Goal: Task Accomplishment & Management: Manage account settings

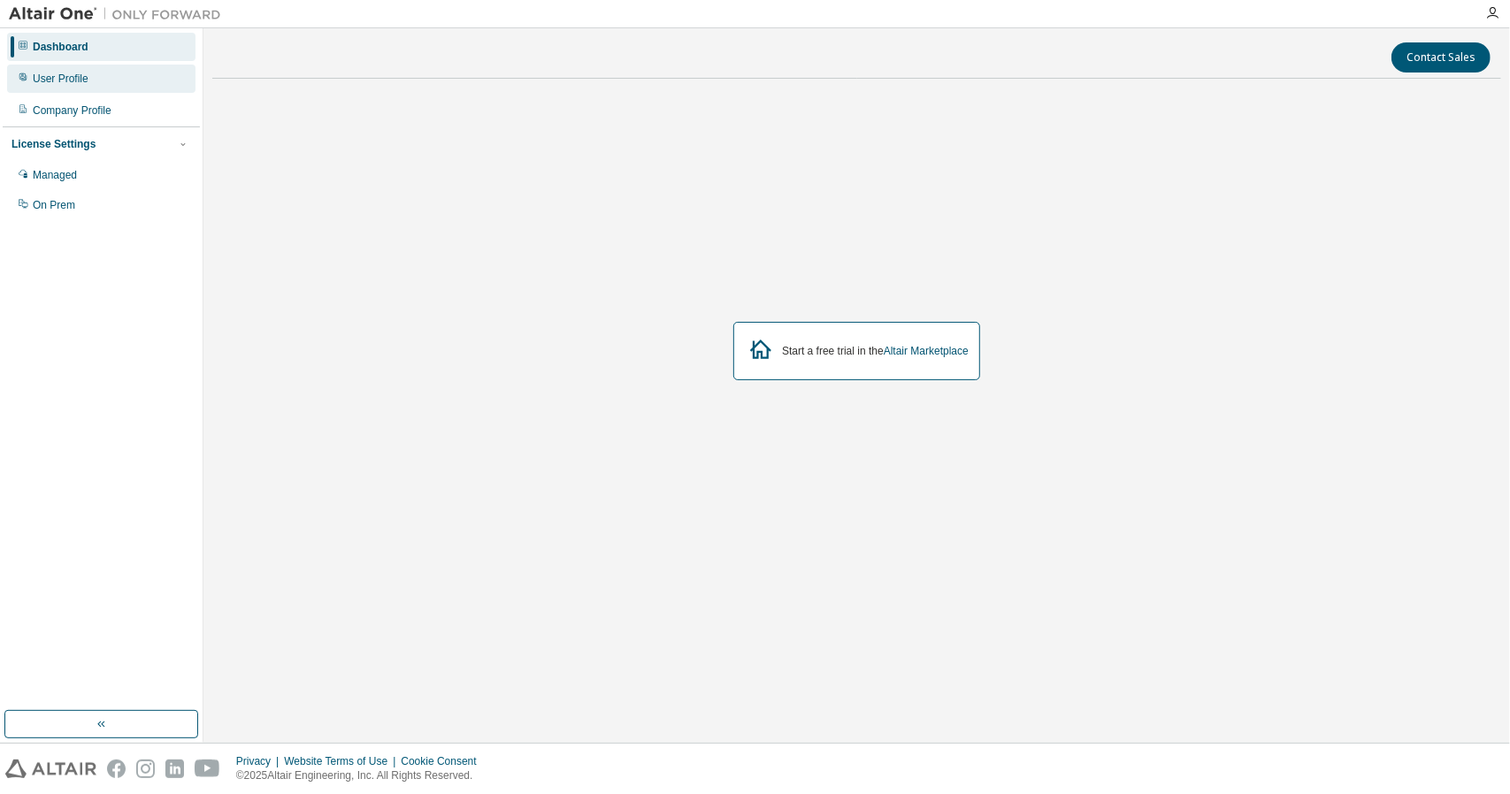
click at [70, 86] on div "User Profile" at bounding box center [101, 79] width 188 height 28
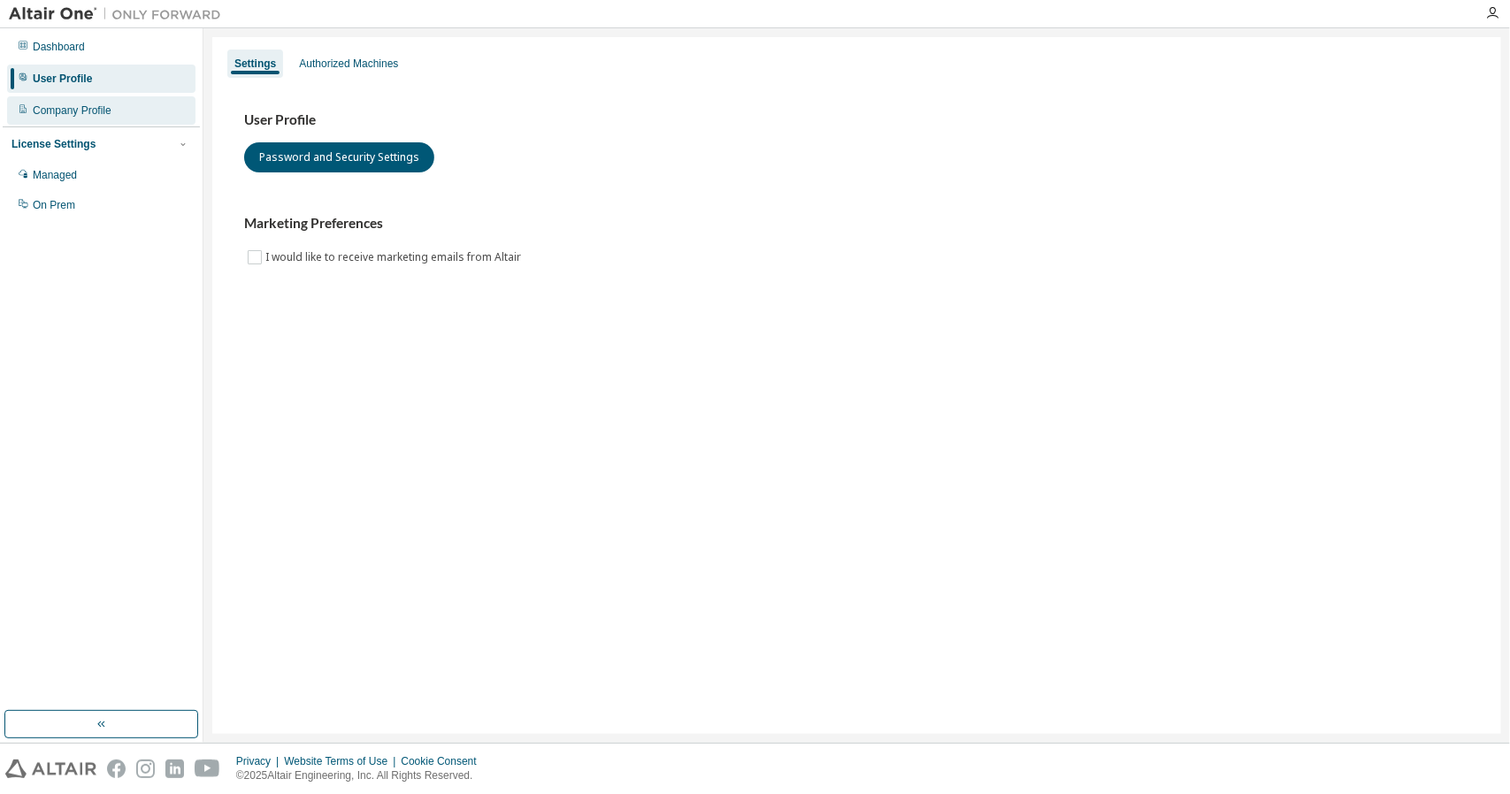
click at [67, 110] on div "Company Profile" at bounding box center [72, 111] width 79 height 14
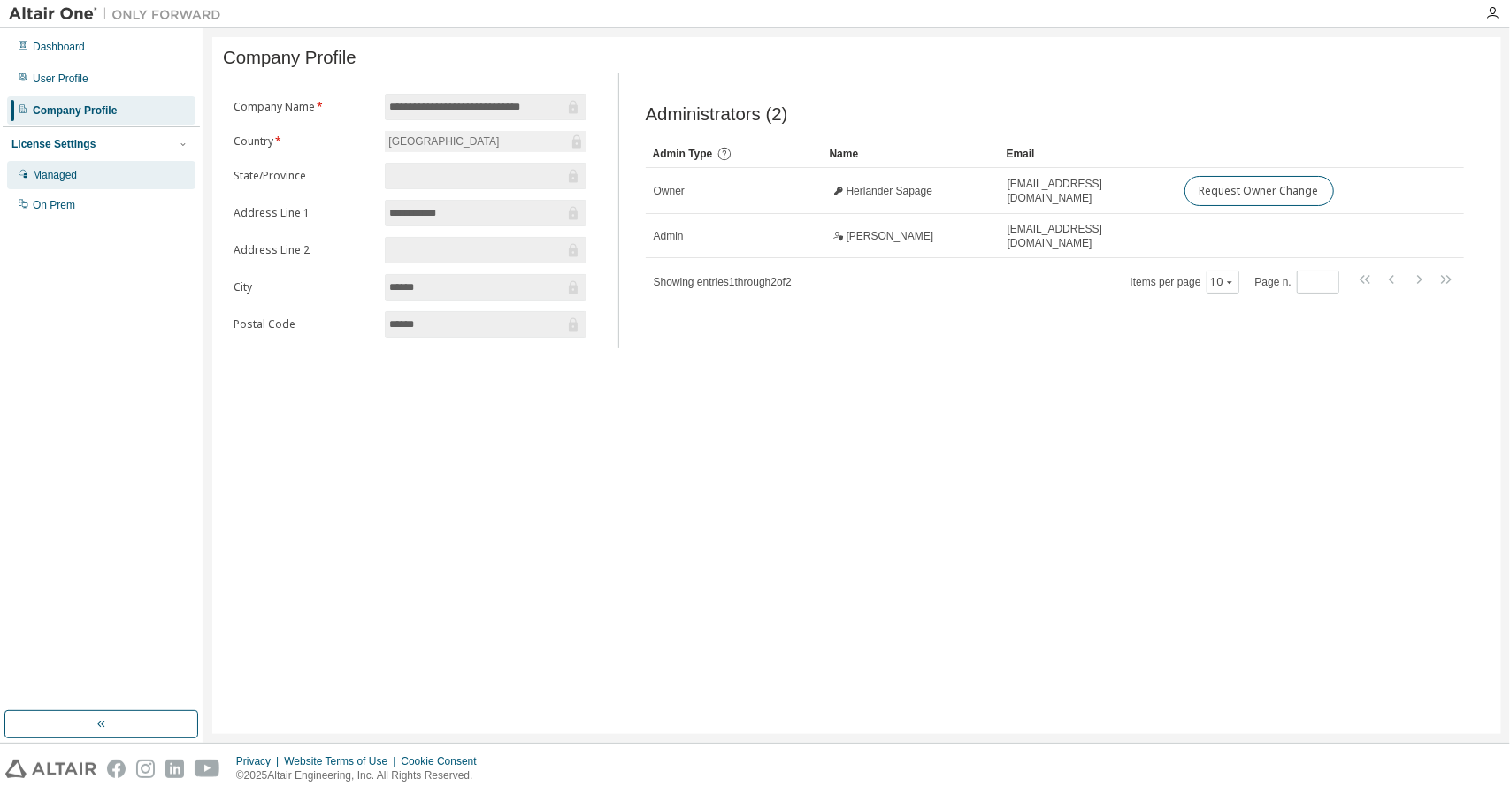
click at [62, 162] on div "Managed" at bounding box center [101, 175] width 188 height 28
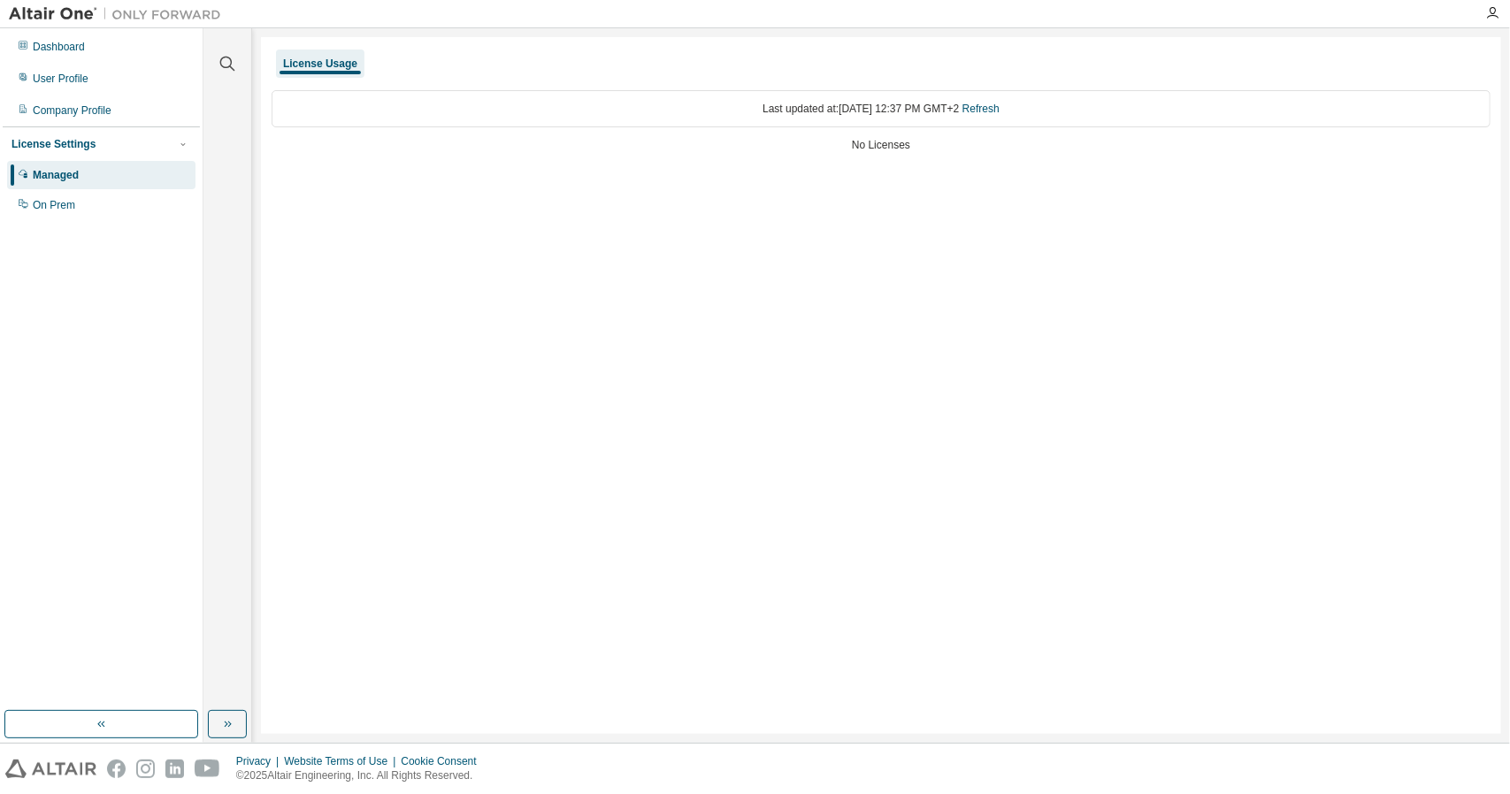
click at [329, 61] on div "License Usage" at bounding box center [320, 64] width 74 height 14
click at [65, 215] on div "On Prem" at bounding box center [101, 205] width 188 height 28
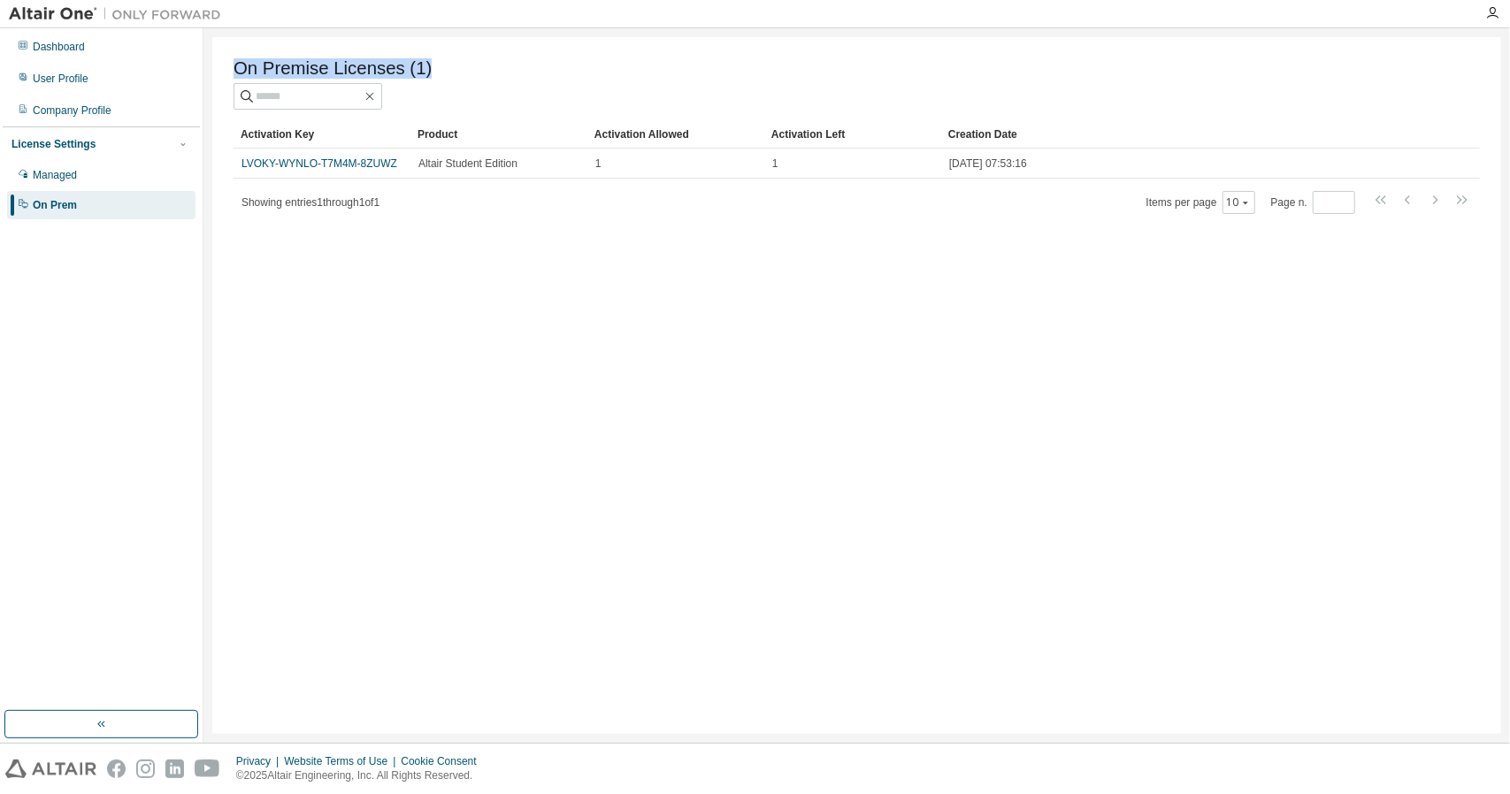
drag, startPoint x: 426, startPoint y: 73, endPoint x: 212, endPoint y: 77, distance: 213.2
click at [212, 77] on div "On Premise Licenses (1) Clear Load Save Save As Field Operator Value Select fil…" at bounding box center [856, 385] width 1289 height 697
copy span "On Premise Licenses (1)"
click at [49, 187] on div "Managed" at bounding box center [101, 175] width 188 height 28
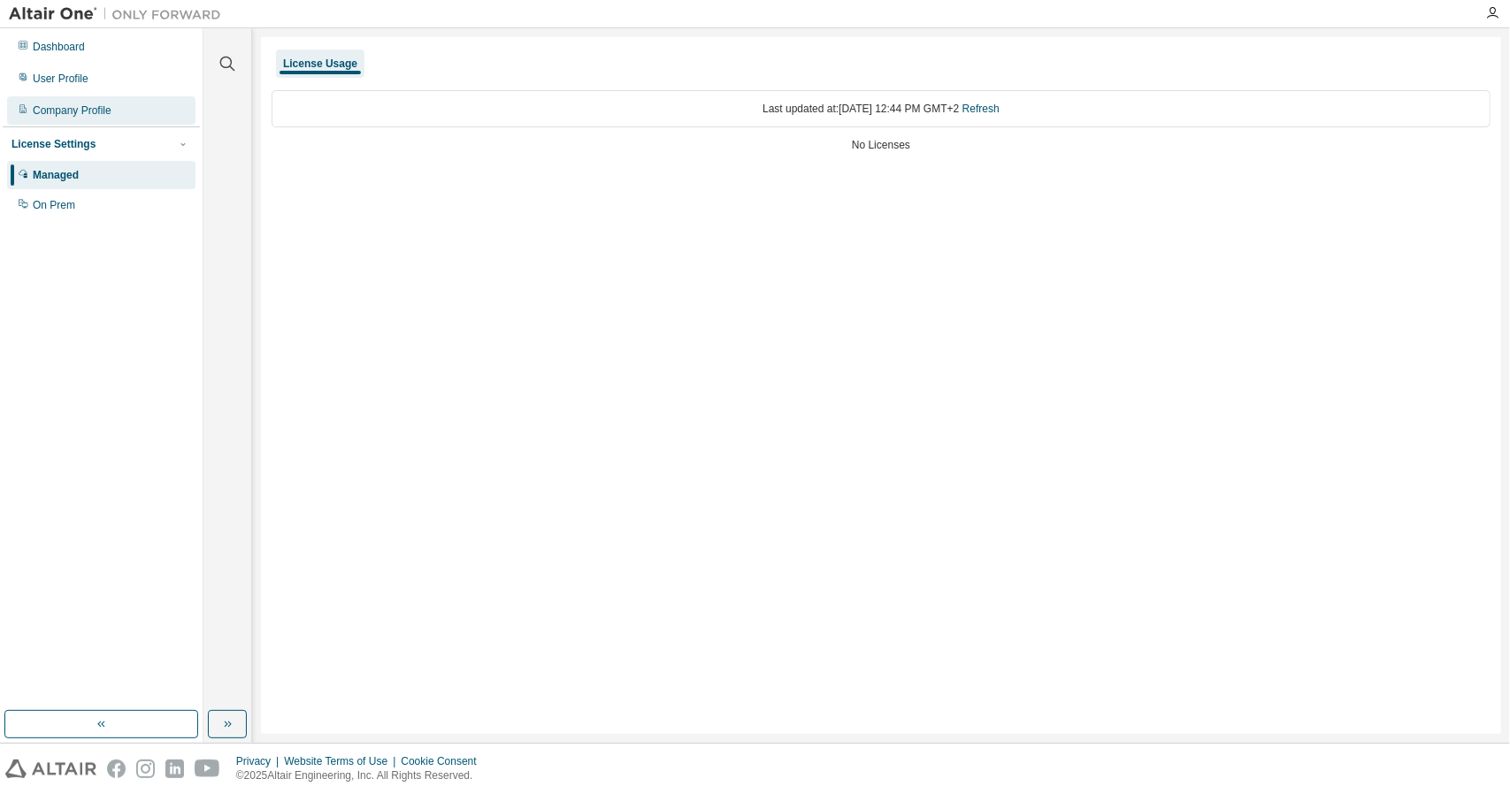
click at [53, 114] on div "Company Profile" at bounding box center [72, 111] width 79 height 14
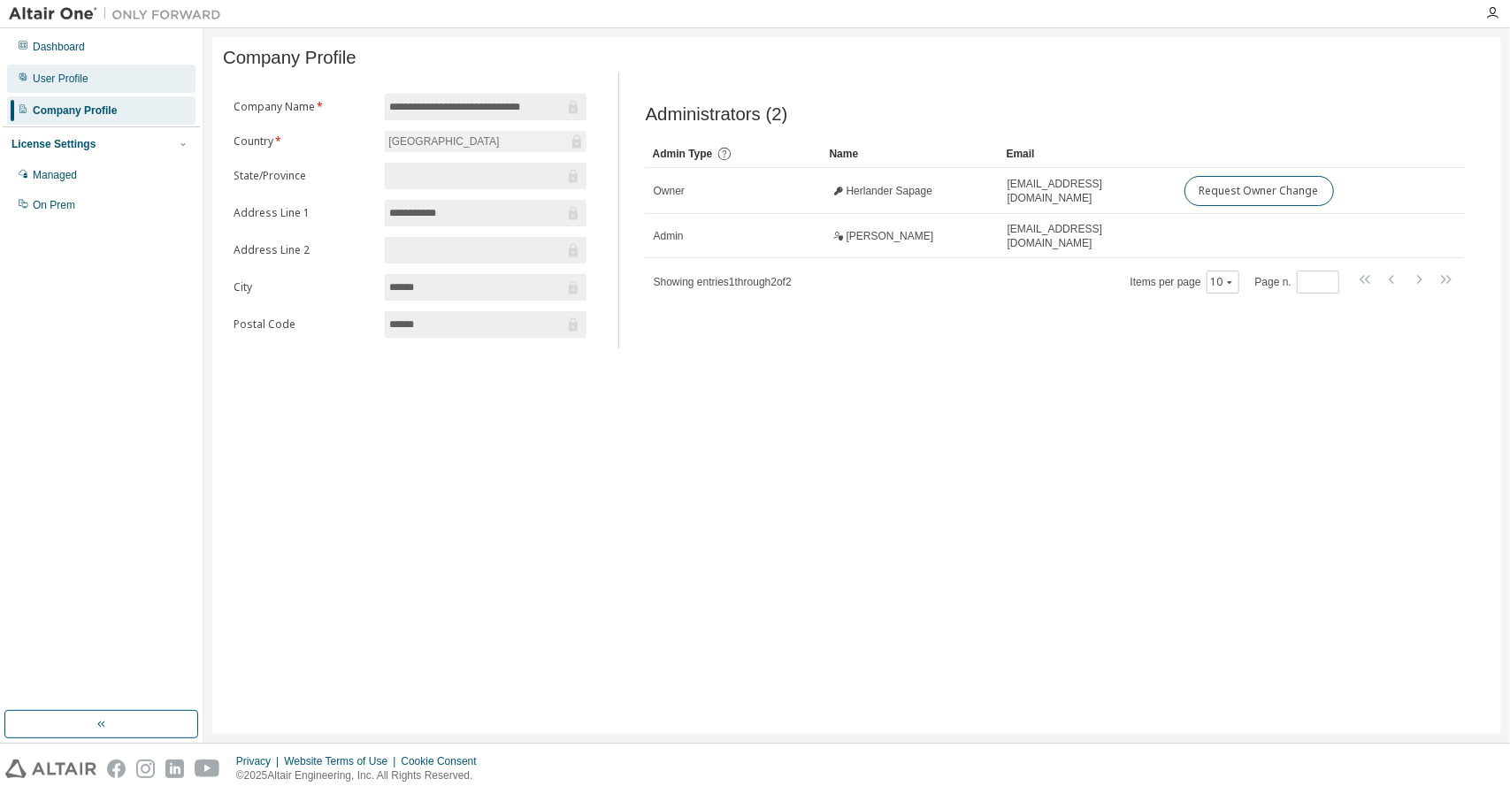
click at [67, 83] on div "User Profile" at bounding box center [61, 79] width 56 height 14
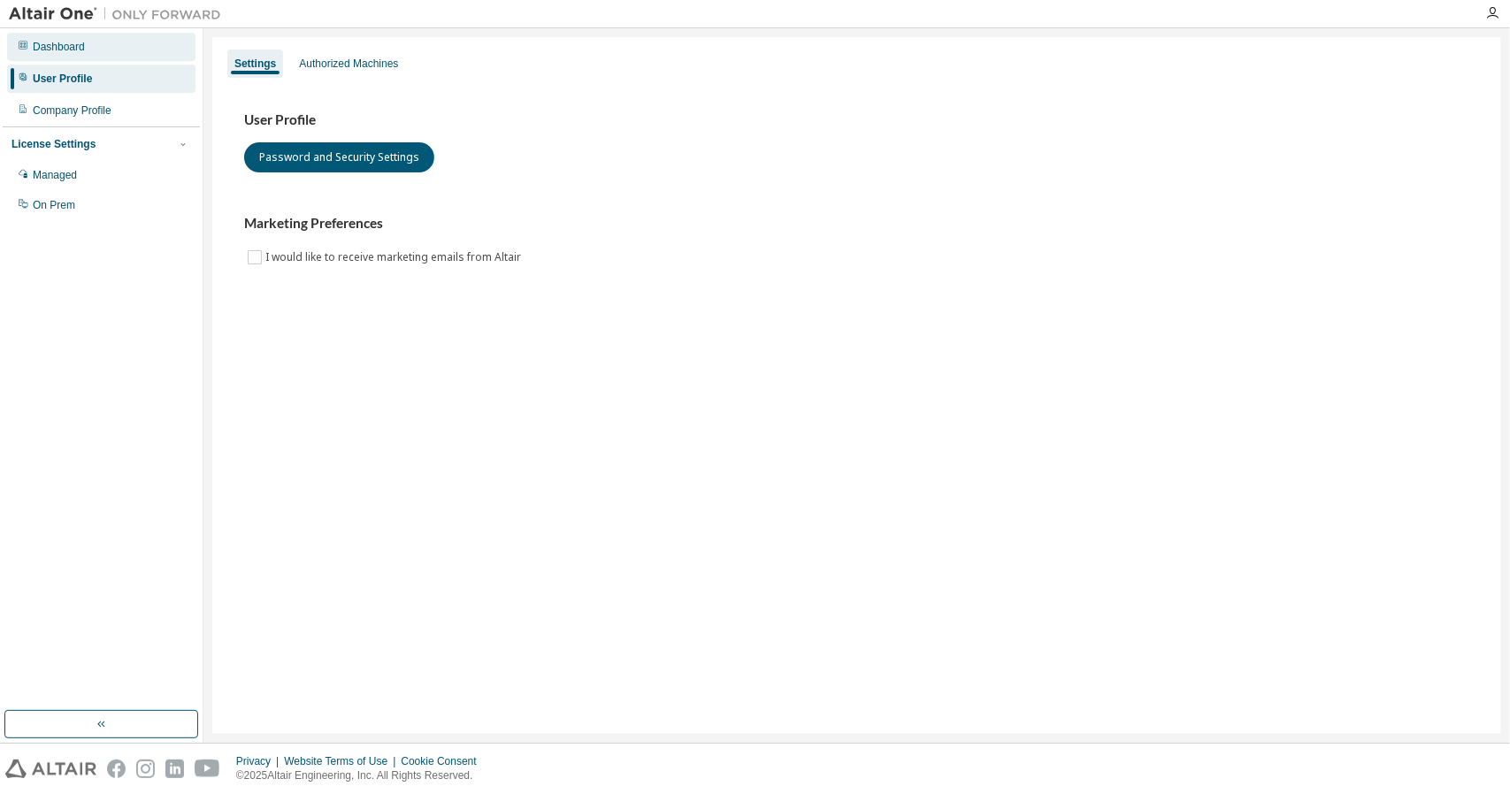
click at [74, 51] on div "Dashboard" at bounding box center [59, 47] width 52 height 14
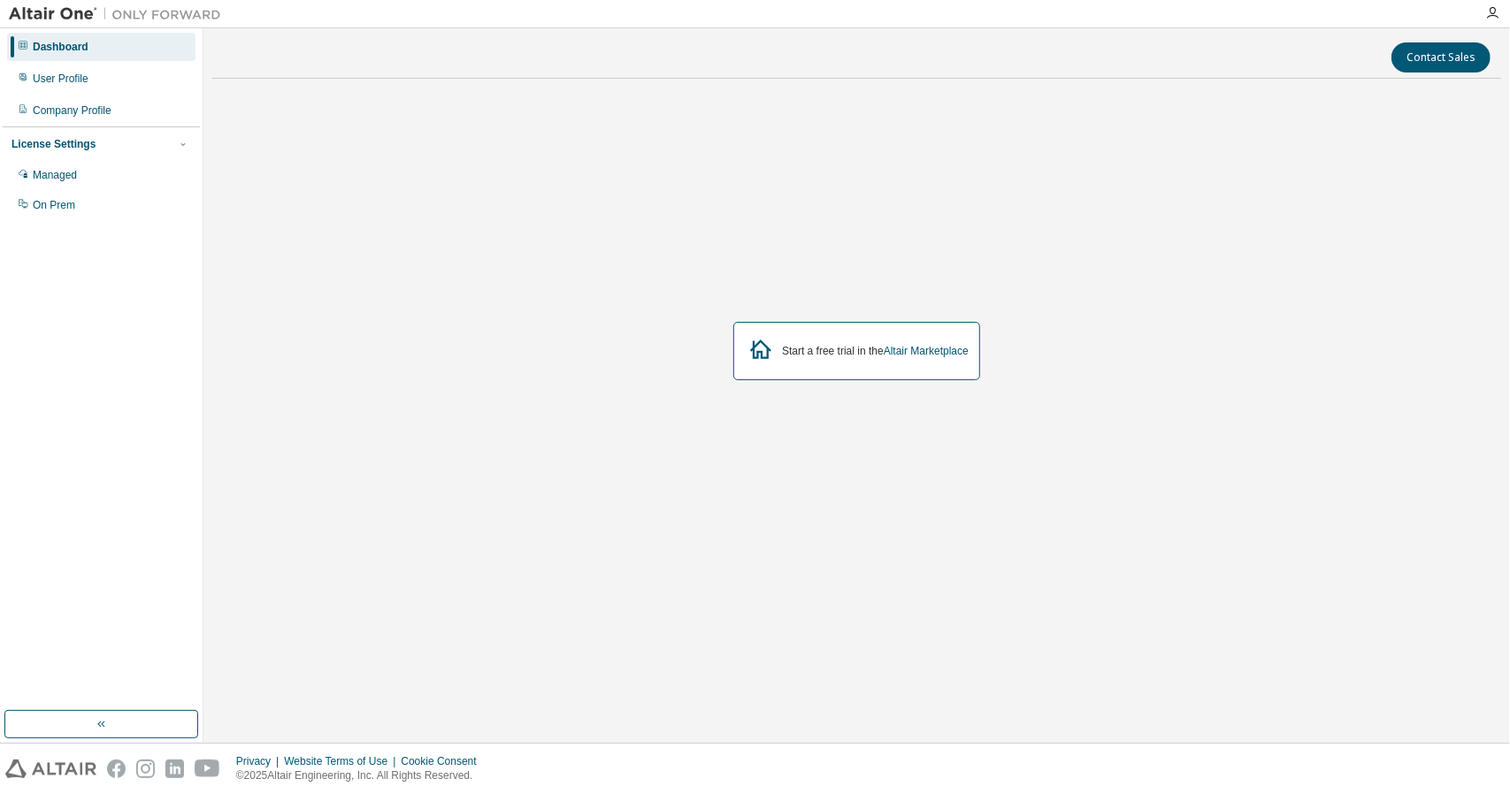
click at [62, 176] on div "Managed" at bounding box center [55, 175] width 44 height 14
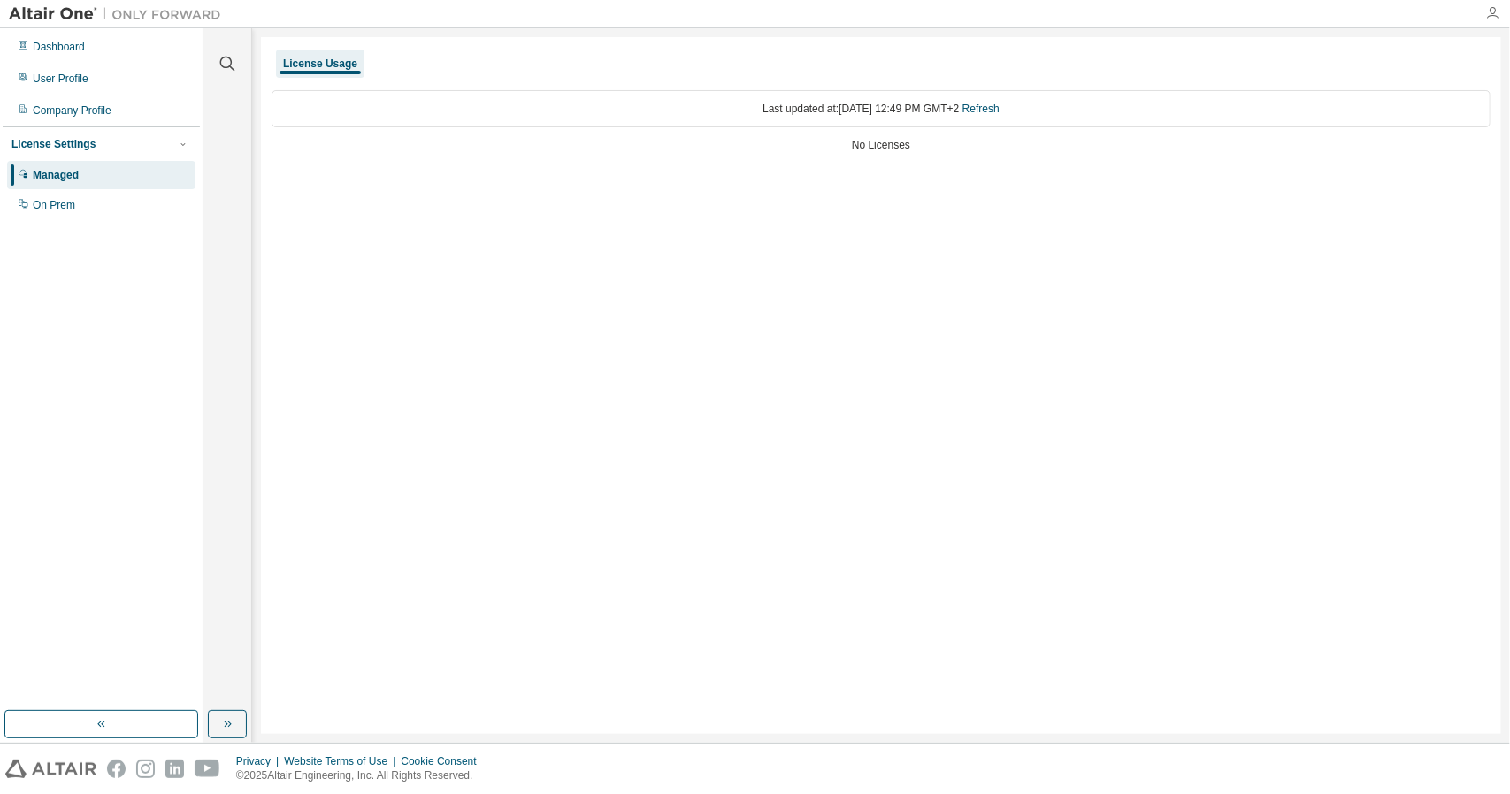
click at [1495, 14] on icon "button" at bounding box center [1492, 13] width 14 height 14
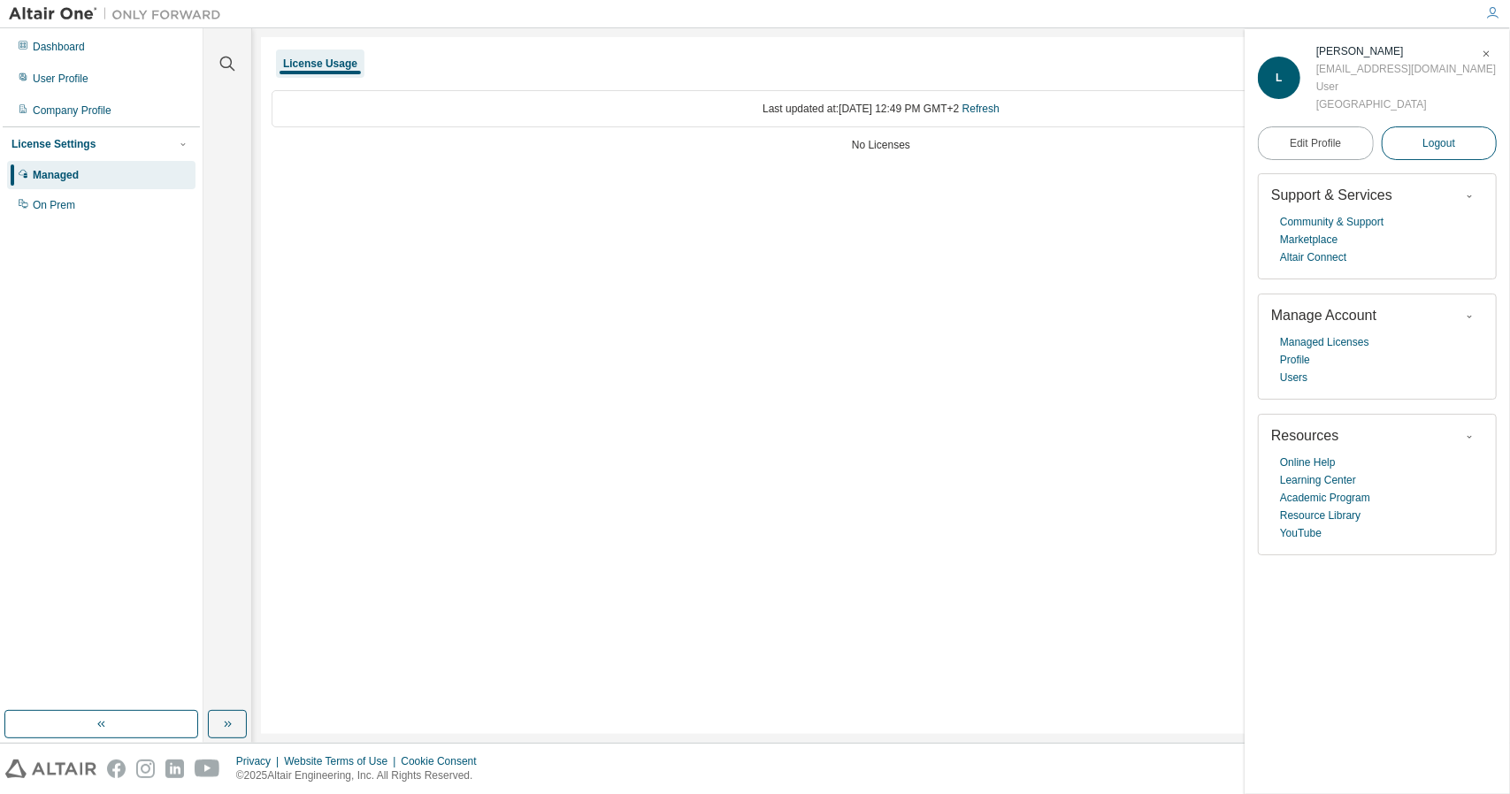
click at [1438, 150] on span "Logout" at bounding box center [1439, 143] width 33 height 18
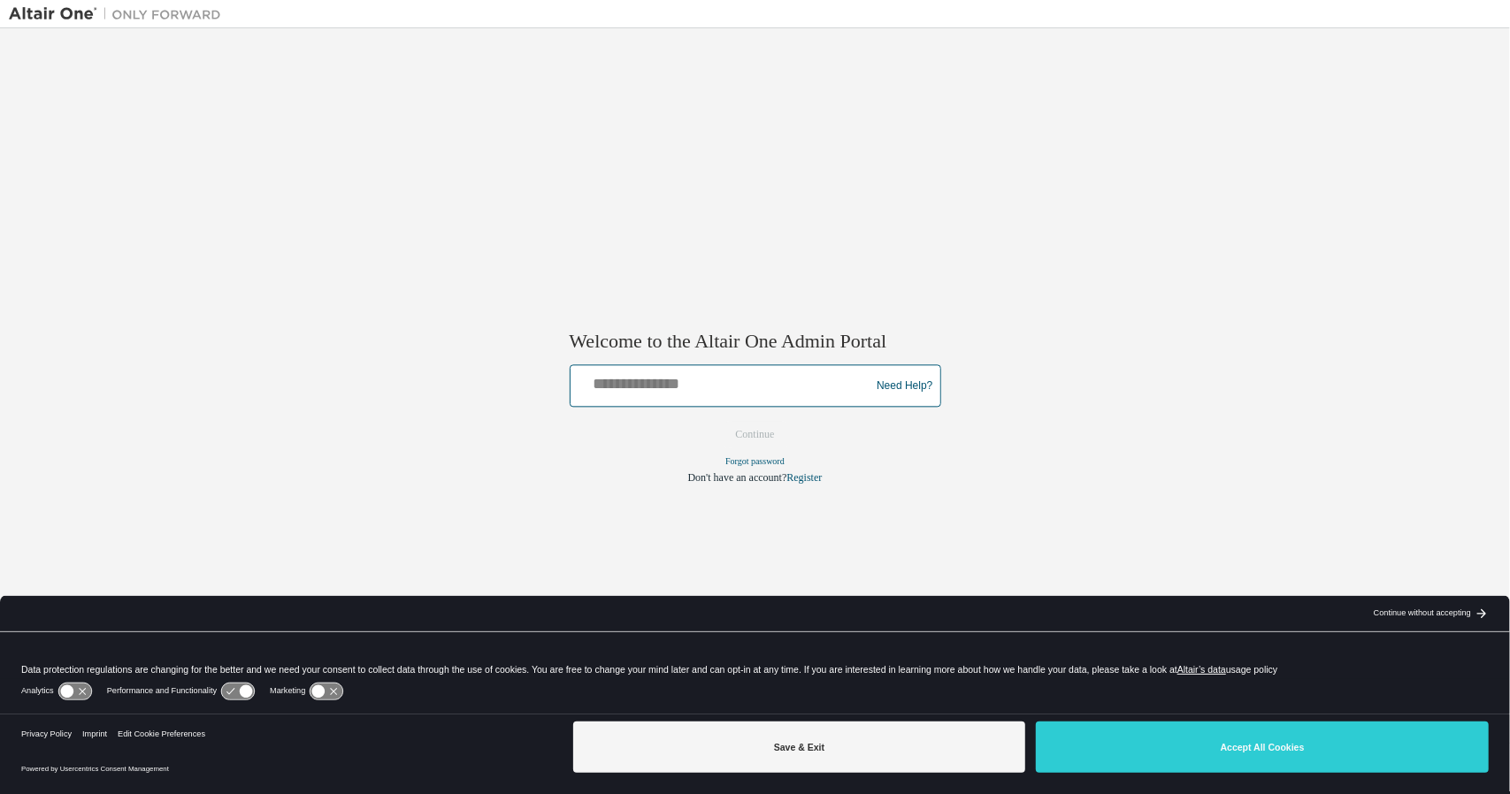
click at [740, 376] on input "text" at bounding box center [723, 383] width 291 height 26
type input "**********"
click at [756, 429] on button "Continue" at bounding box center [756, 435] width 76 height 27
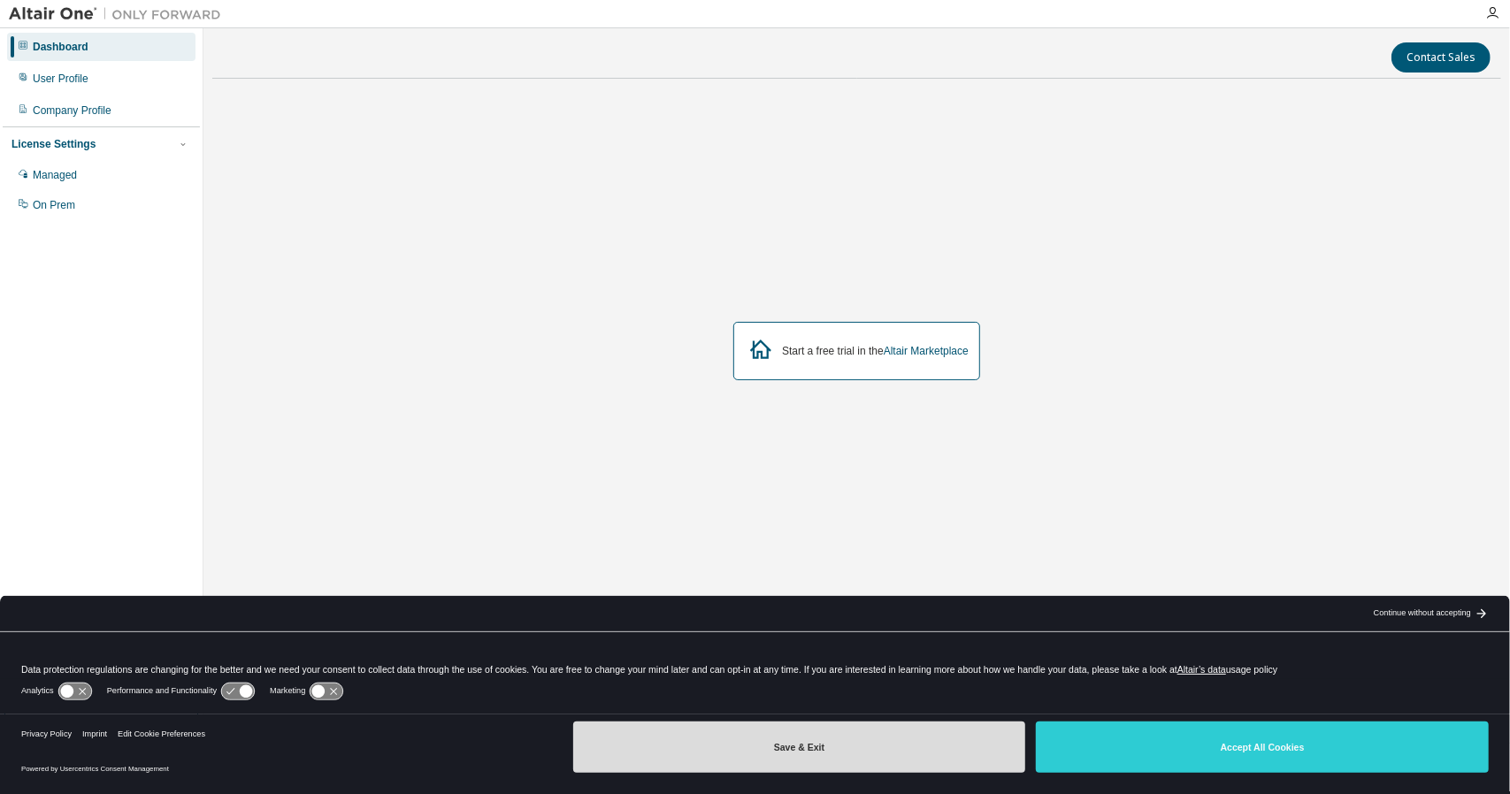
click at [658, 756] on button "Save & Exit" at bounding box center [799, 747] width 453 height 51
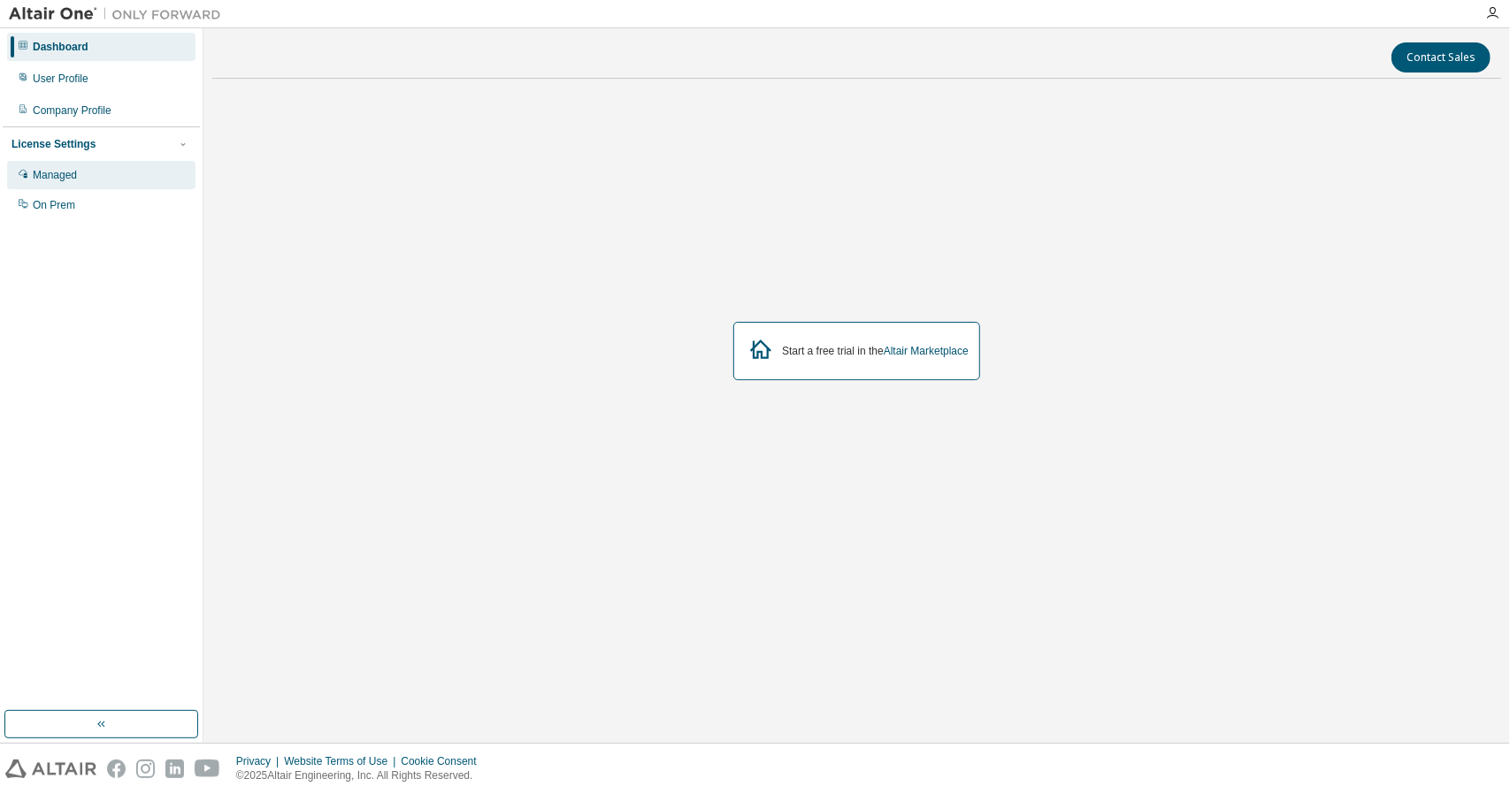
click at [67, 171] on div "Managed" at bounding box center [55, 175] width 44 height 14
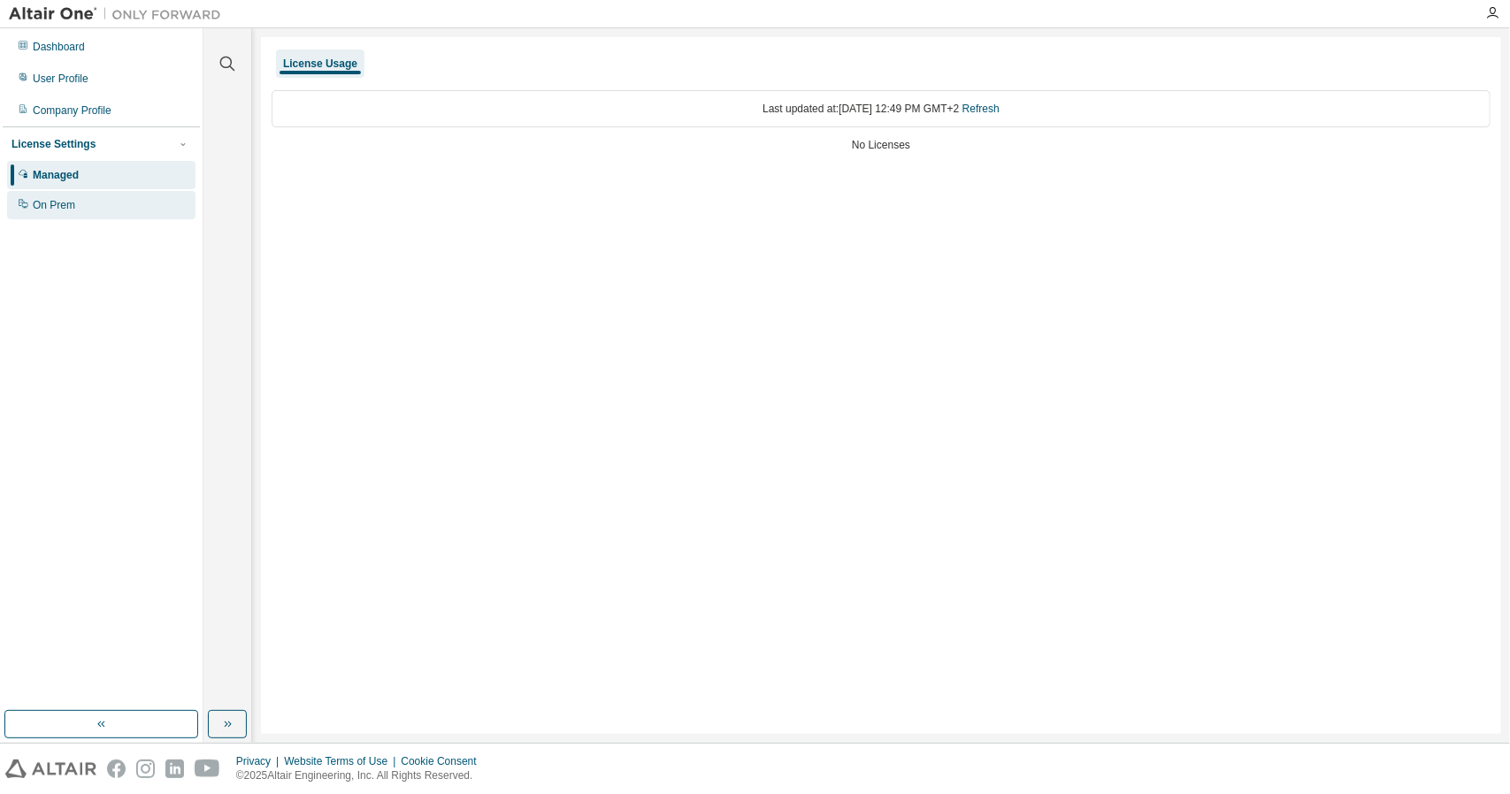
click at [60, 208] on div "On Prem" at bounding box center [54, 205] width 42 height 14
